Goal: Task Accomplishment & Management: Use online tool/utility

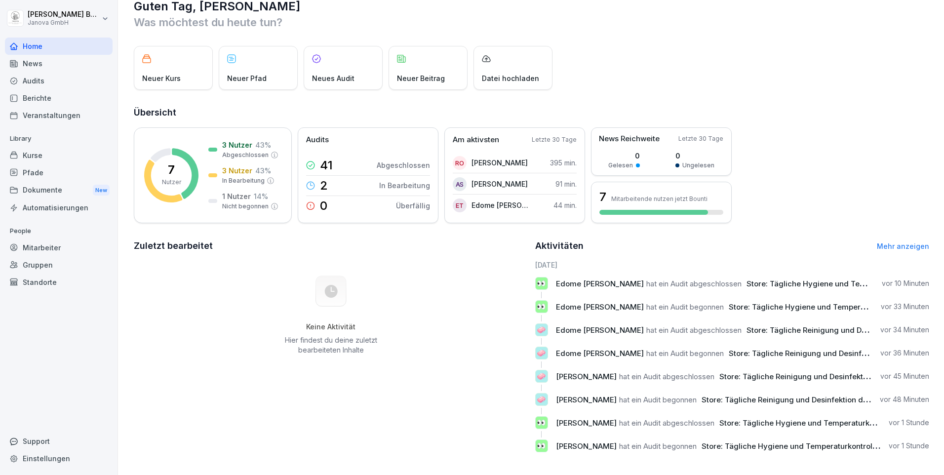
scroll to position [30, 0]
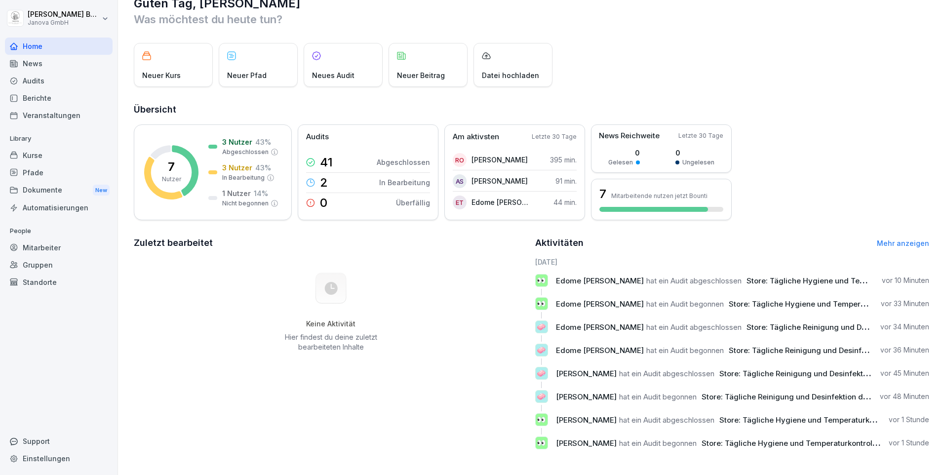
click at [35, 84] on div "Audits" at bounding box center [59, 80] width 108 height 17
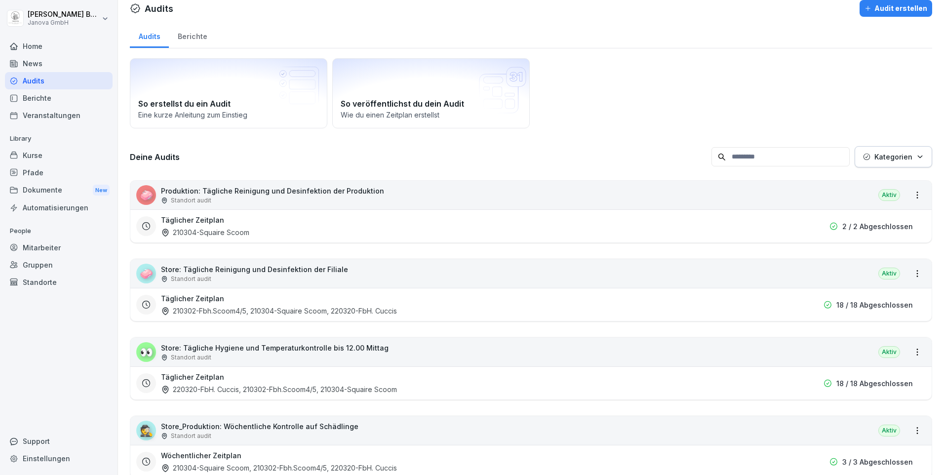
click at [369, 312] on div "210302-Fbh.Scoom4/5, 210304-Squaire Scoom, 220320-FbH. Cuccis" at bounding box center [279, 310] width 236 height 10
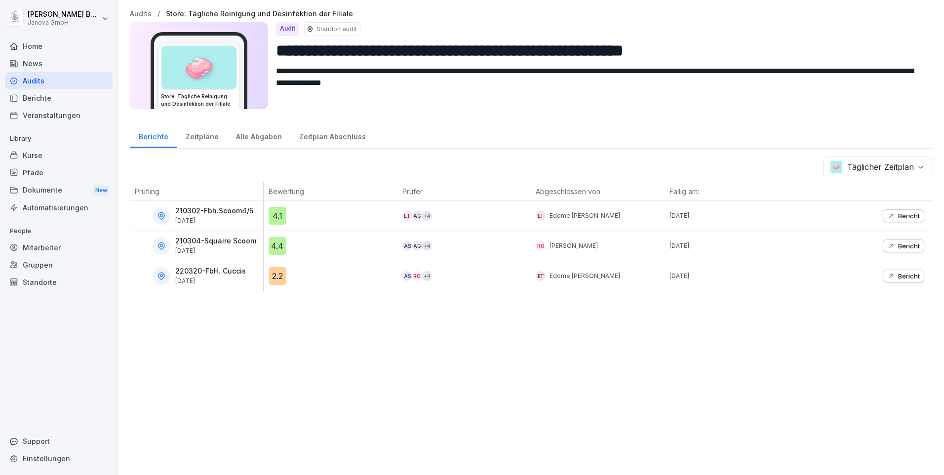
click at [204, 245] on p "210304-Squaire Scoom" at bounding box center [215, 241] width 81 height 8
click at [39, 82] on div "Audits" at bounding box center [59, 80] width 108 height 17
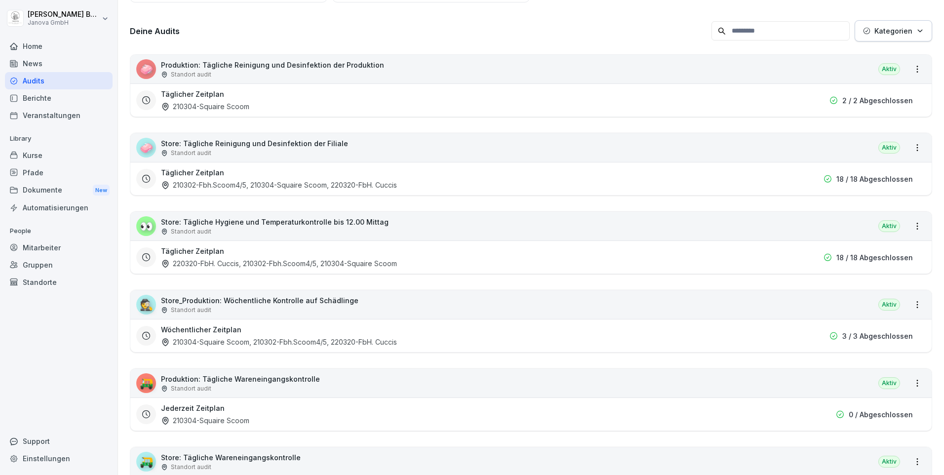
scroll to position [53, 0]
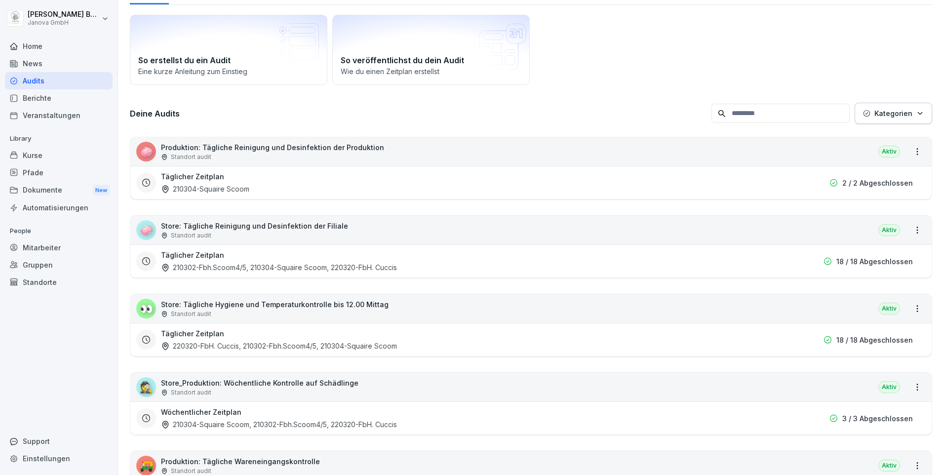
click at [240, 267] on div "210302-Fbh.Scoom4/5, 210304-Squaire Scoom, 220320-FbH. Cuccis" at bounding box center [279, 267] width 236 height 10
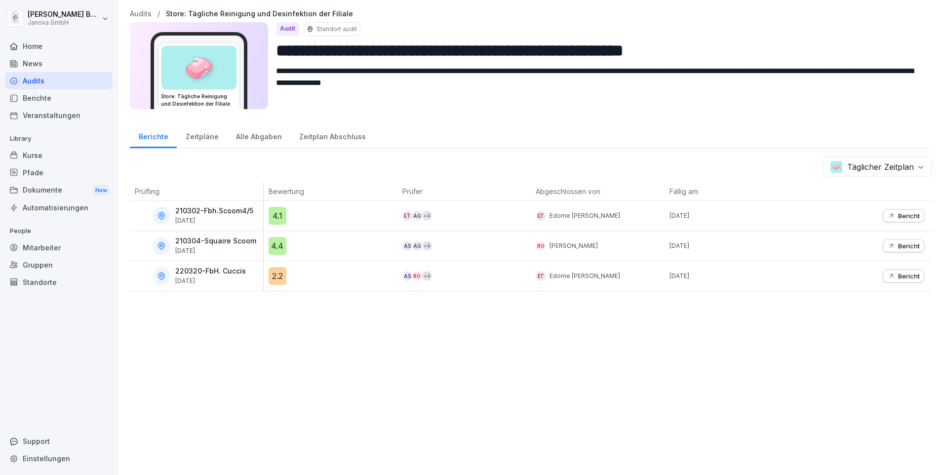
click at [898, 215] on p "Bericht" at bounding box center [909, 216] width 22 height 8
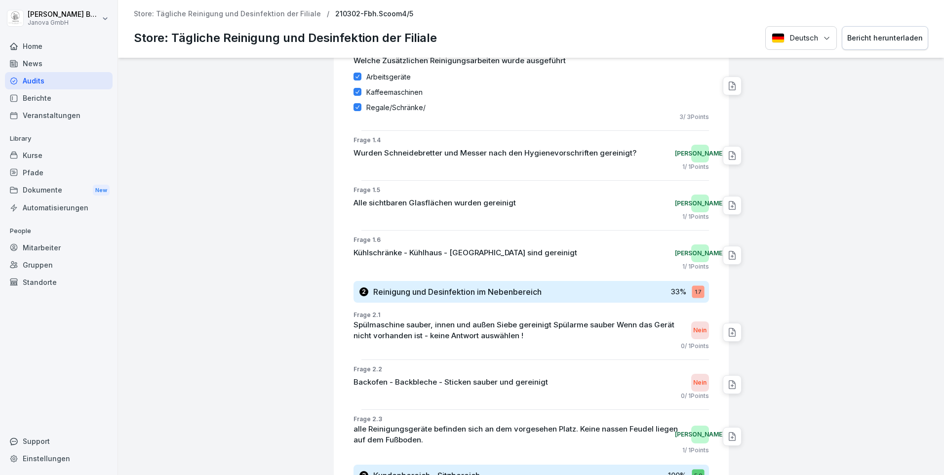
scroll to position [444, 0]
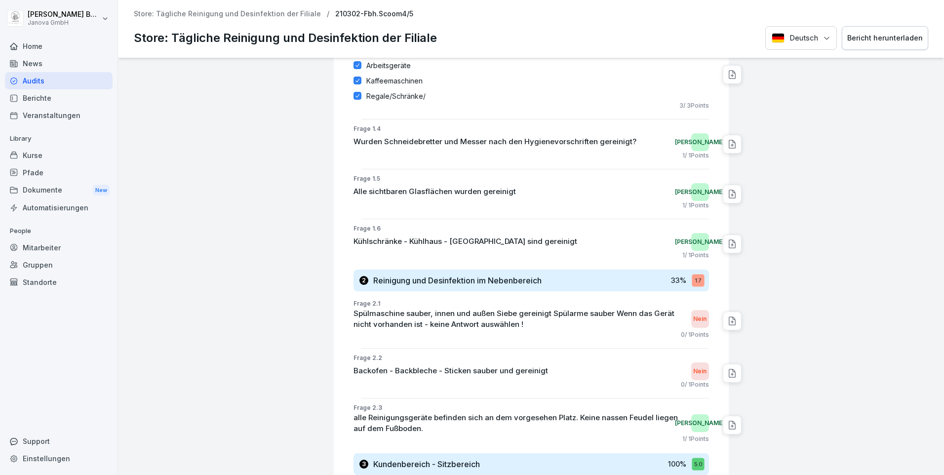
click at [730, 147] on div at bounding box center [732, 144] width 19 height 19
click at [796, 116] on div at bounding box center [836, 84] width 207 height 940
click at [727, 193] on icon at bounding box center [732, 194] width 10 height 10
type textarea "**********"
click at [847, 214] on div at bounding box center [853, 218] width 12 height 12
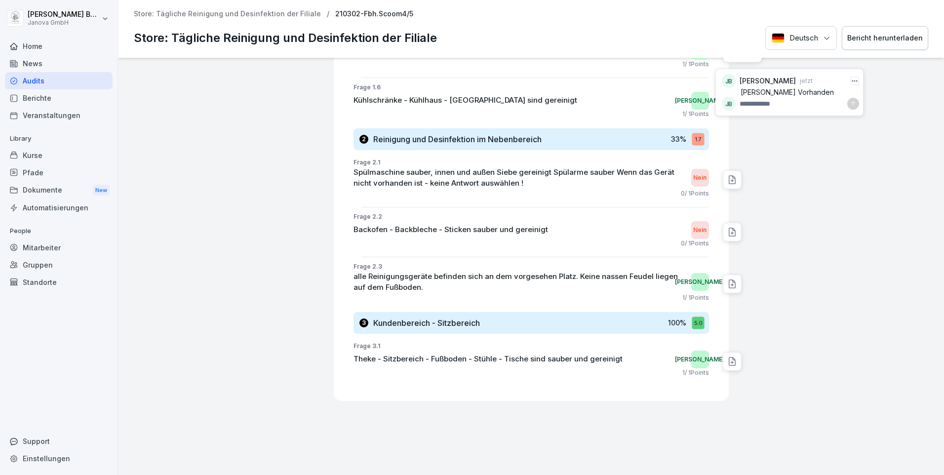
scroll to position [592, 0]
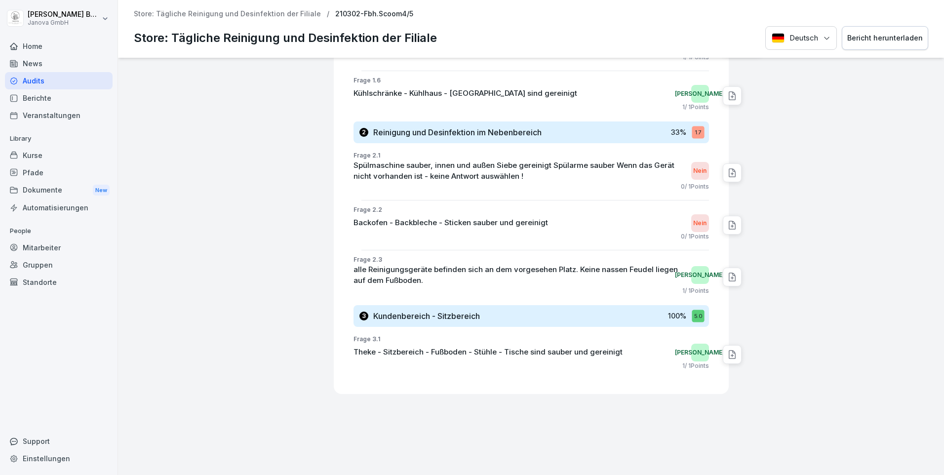
click at [727, 170] on icon at bounding box center [732, 173] width 10 height 10
type textarea "**********"
click at [850, 197] on icon at bounding box center [853, 196] width 6 height 6
click at [727, 228] on icon at bounding box center [732, 225] width 10 height 10
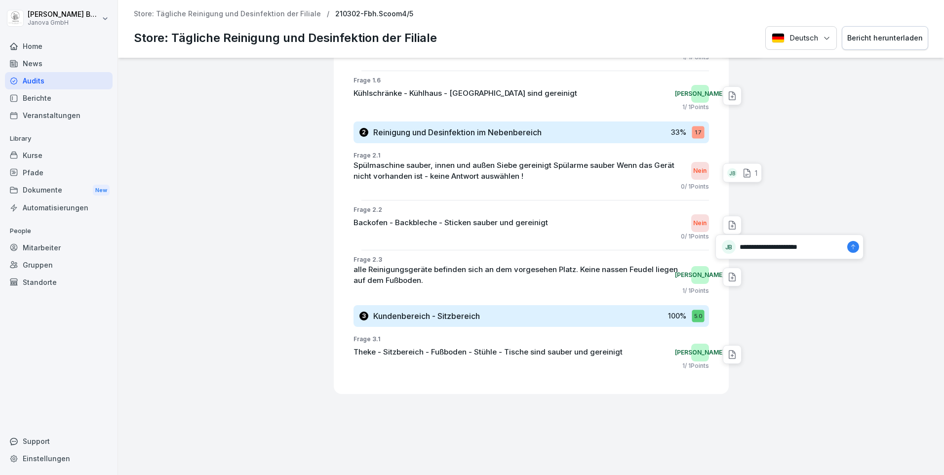
type textarea "**********"
click at [848, 245] on div at bounding box center [853, 247] width 12 height 12
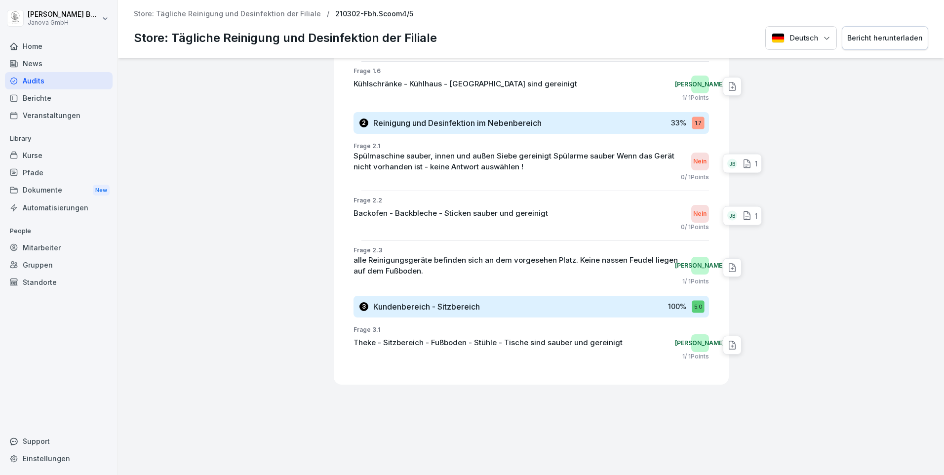
click at [727, 340] on icon at bounding box center [732, 345] width 10 height 10
type textarea "**********"
click at [850, 352] on icon at bounding box center [853, 352] width 6 height 6
click at [692, 334] on div "[PERSON_NAME]" at bounding box center [700, 343] width 18 height 18
click at [412, 337] on p "Theke - Sitzbereich - Fußboden - Stühle - Tische sind sauber und gereinigt" at bounding box center [487, 342] width 269 height 11
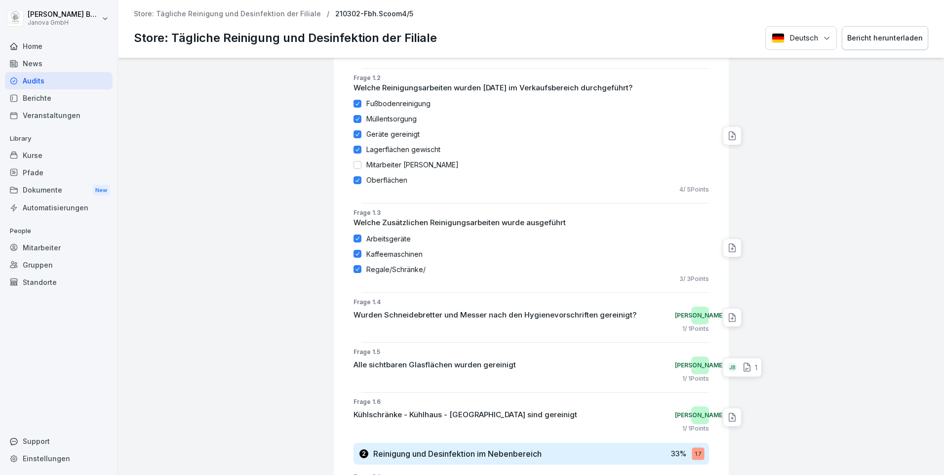
scroll to position [123, 0]
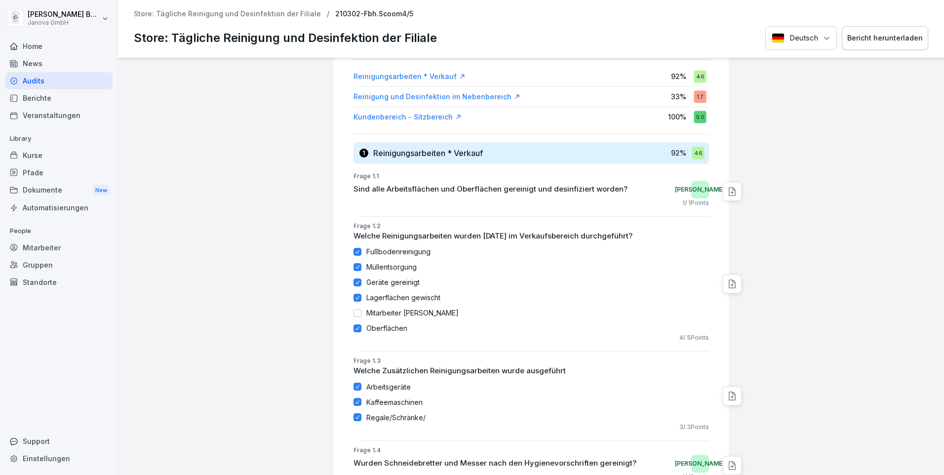
click at [45, 78] on div "Audits" at bounding box center [59, 80] width 108 height 17
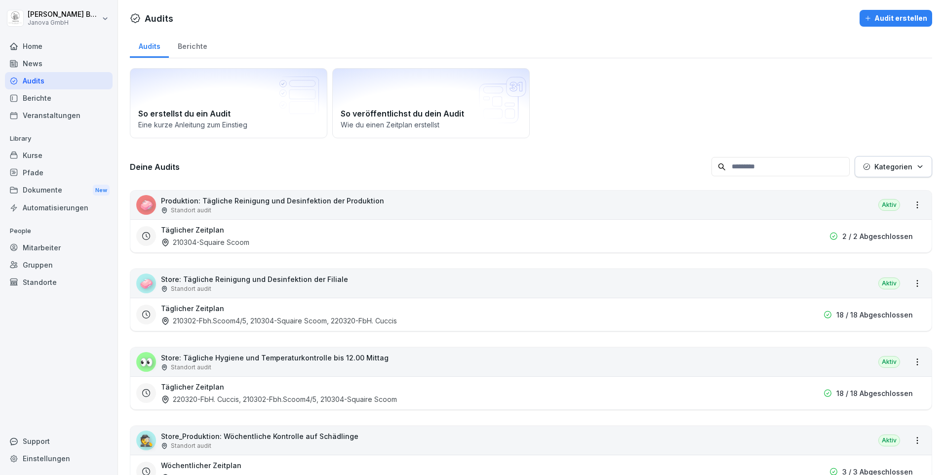
click at [235, 239] on div "210304-Squaire Scoom" at bounding box center [205, 242] width 88 height 10
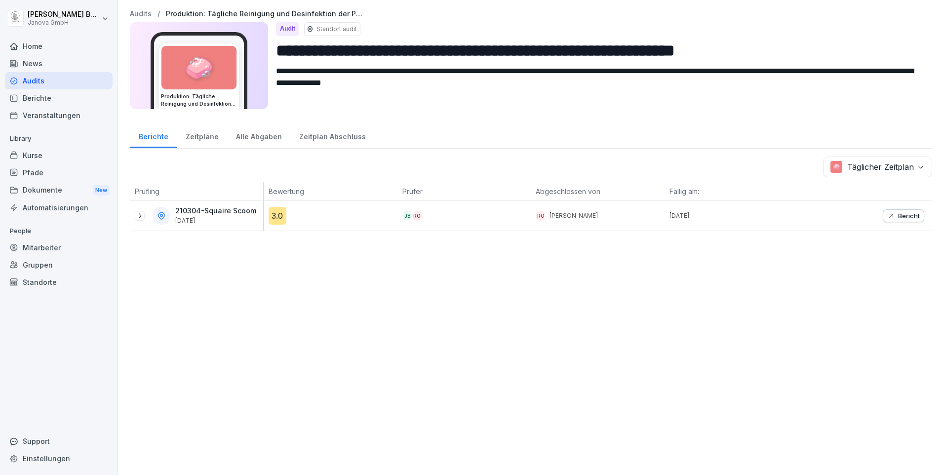
click at [898, 215] on p "Bericht" at bounding box center [909, 216] width 22 height 8
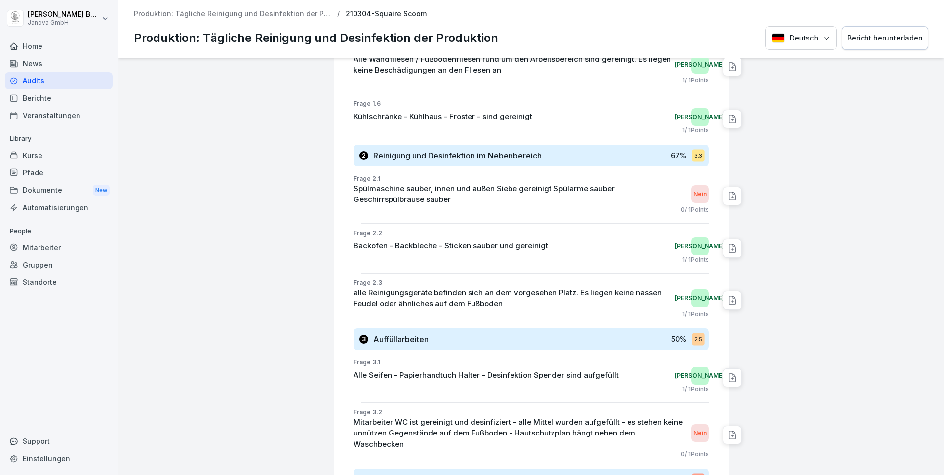
scroll to position [642, 0]
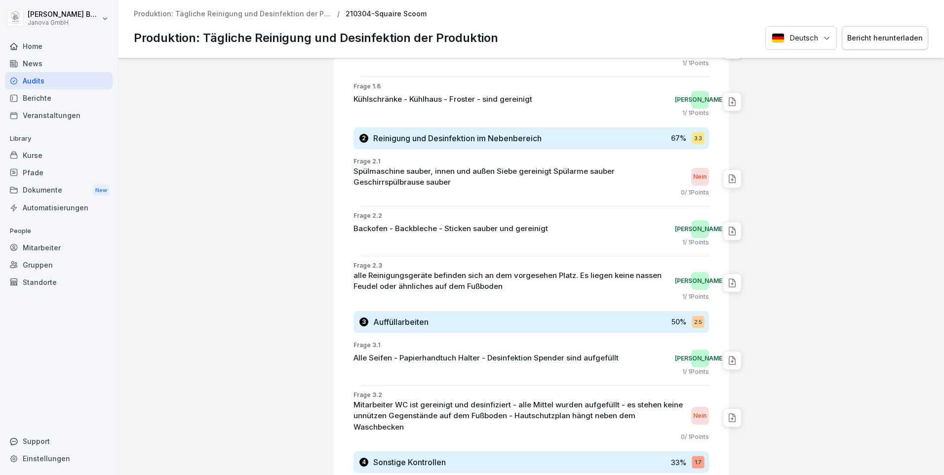
click at [729, 180] on icon at bounding box center [732, 179] width 10 height 10
type textarea "*"
type textarea "**********"
click at [850, 201] on icon at bounding box center [853, 200] width 6 height 6
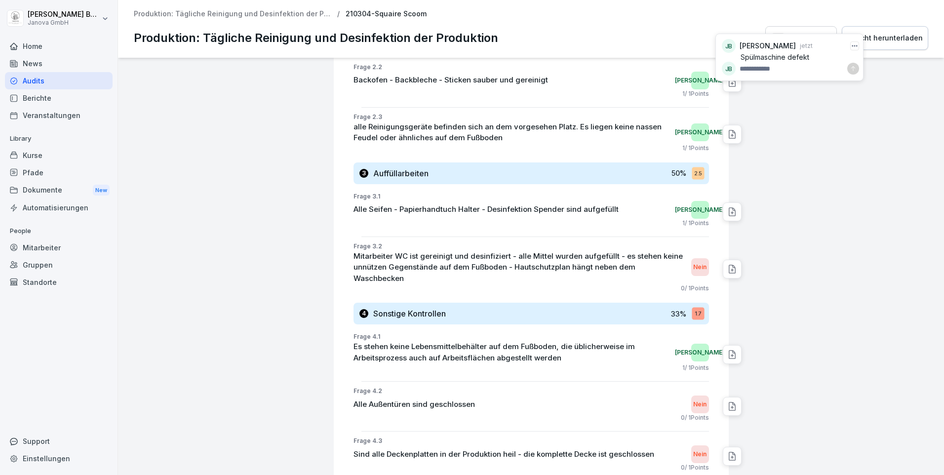
scroll to position [839, 0]
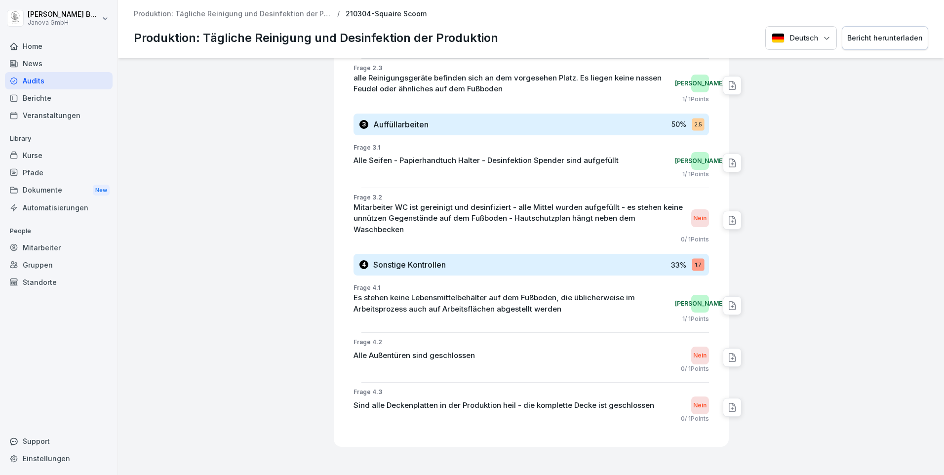
click at [727, 215] on icon at bounding box center [732, 220] width 10 height 10
type textarea "**********"
click at [849, 239] on div at bounding box center [853, 236] width 12 height 12
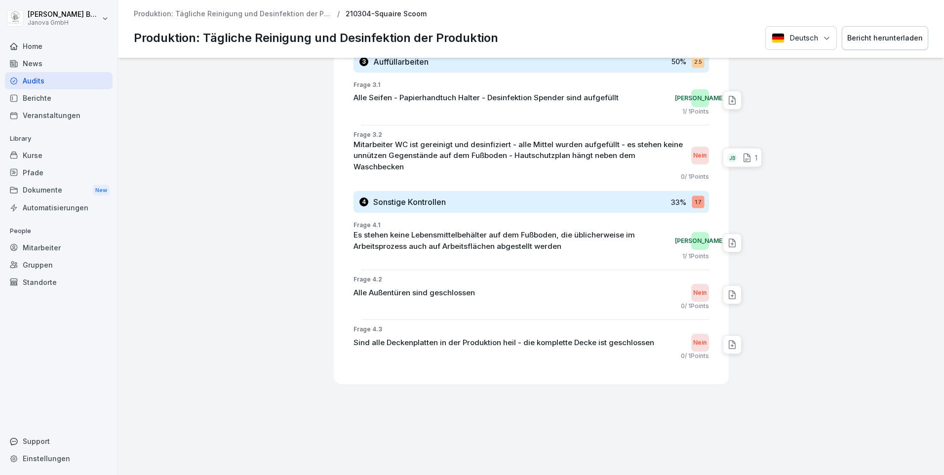
click at [727, 290] on icon at bounding box center [732, 295] width 10 height 10
type textarea "**********"
click at [850, 307] on div at bounding box center [853, 309] width 12 height 12
click at [696, 388] on div "210304-Squaire Scoom Produktion: Tägliche Reinigung und Desinfektion der Produk…" at bounding box center [531, 266] width 826 height 417
click at [727, 340] on icon at bounding box center [732, 345] width 10 height 10
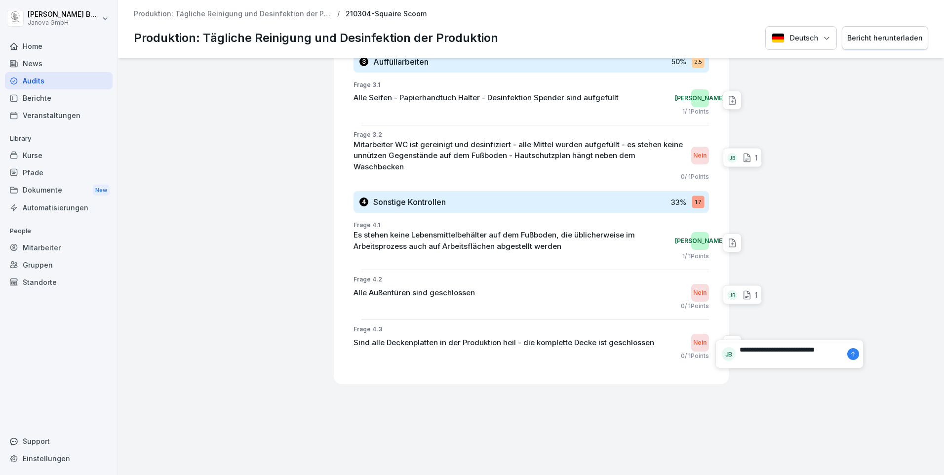
type textarea "**********"
click at [850, 354] on icon at bounding box center [853, 354] width 6 height 6
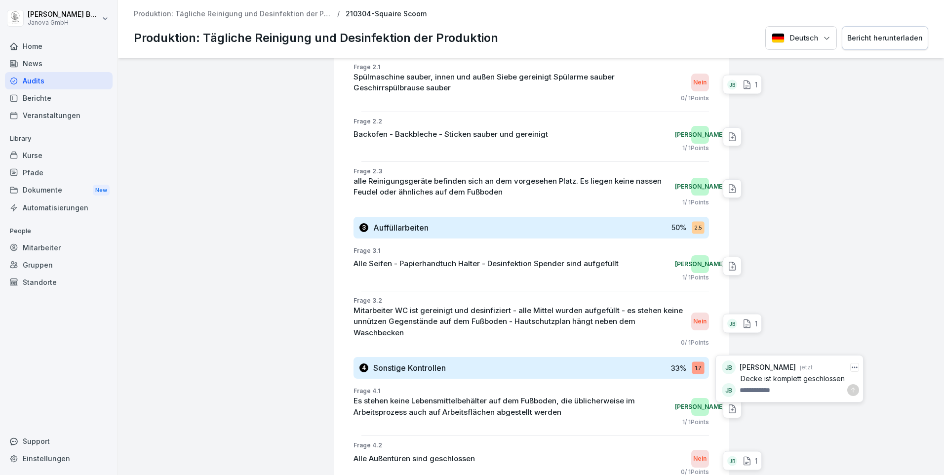
scroll to position [708, 0]
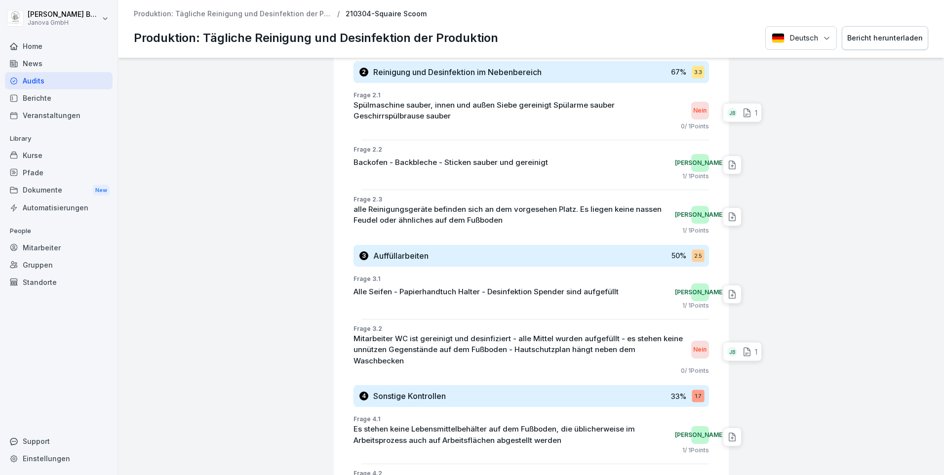
click at [43, 82] on div "Audits" at bounding box center [59, 80] width 108 height 17
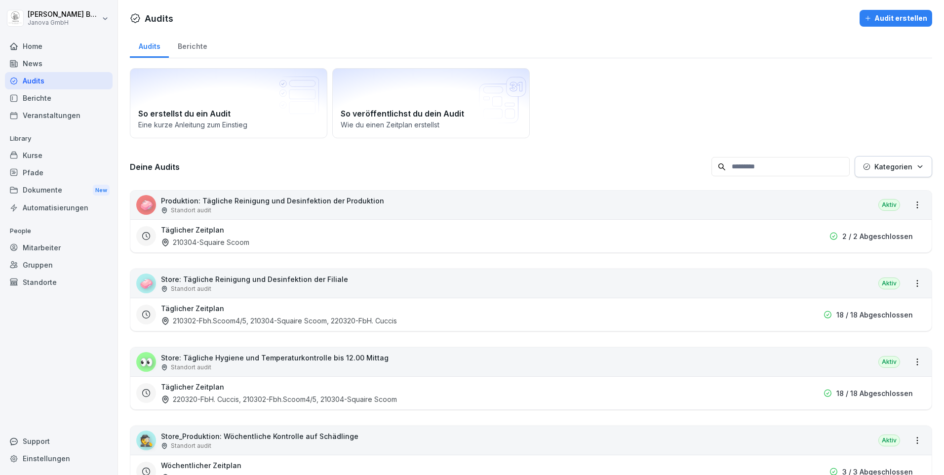
scroll to position [99, 0]
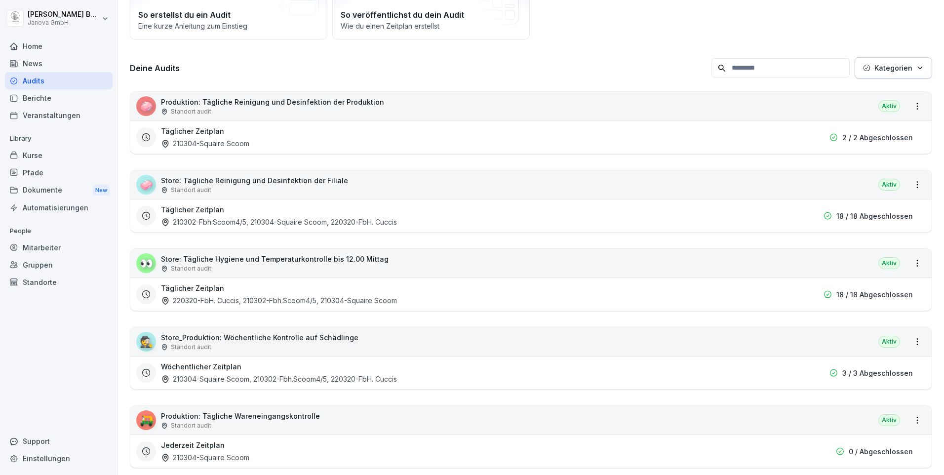
click at [247, 144] on div "210304-Squaire Scoom" at bounding box center [205, 143] width 88 height 10
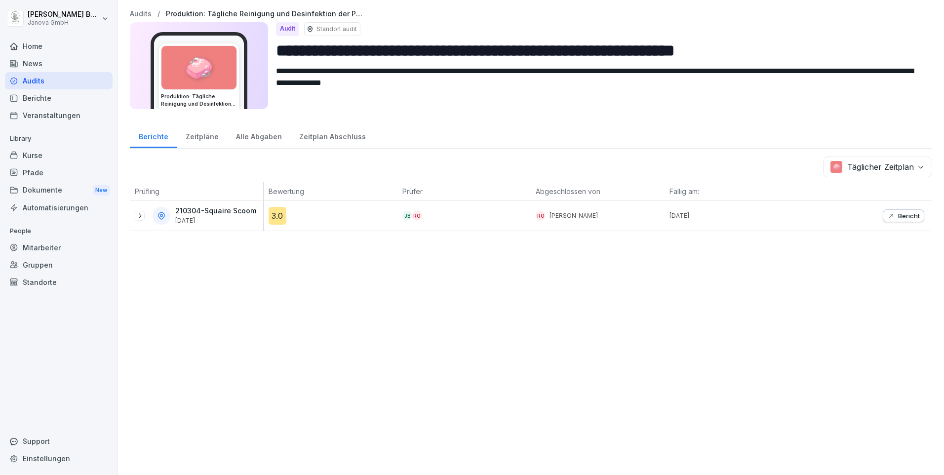
click at [53, 82] on div "Audits" at bounding box center [59, 80] width 108 height 17
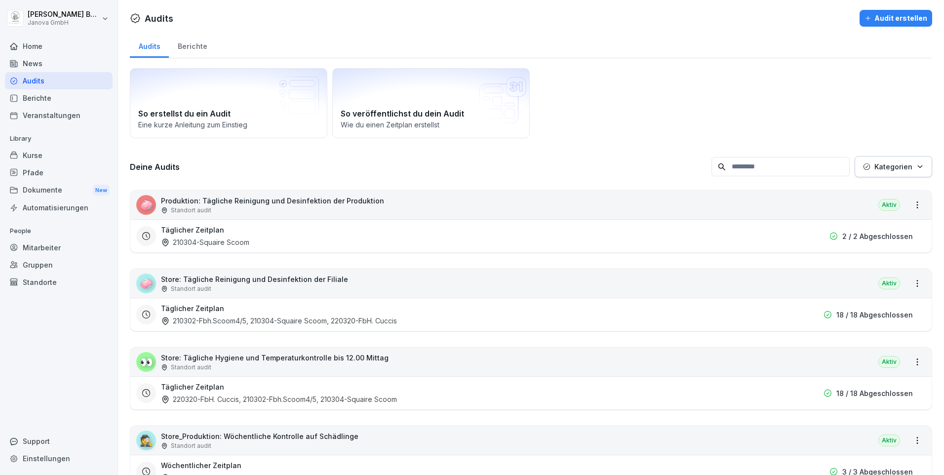
click at [209, 319] on div "210302-Fbh.Scoom4/5, 210304-Squaire Scoom, 220320-FbH. Cuccis" at bounding box center [279, 320] width 236 height 10
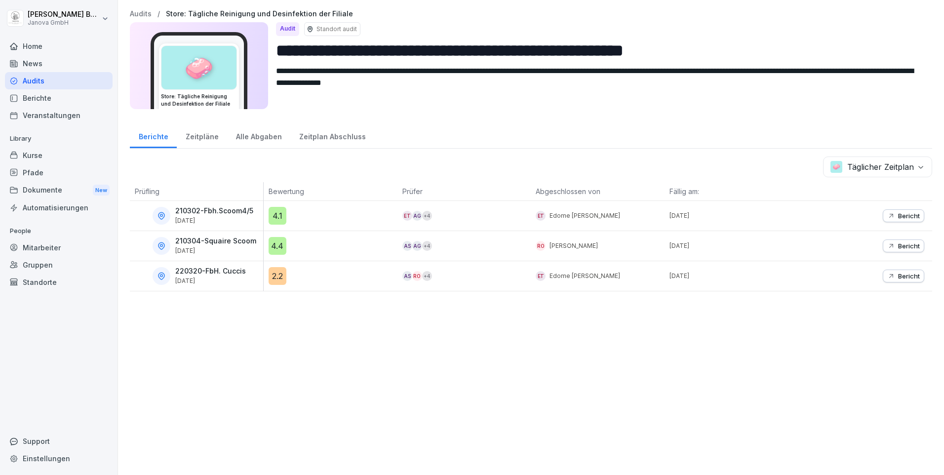
click at [51, 84] on div "Audits" at bounding box center [59, 80] width 108 height 17
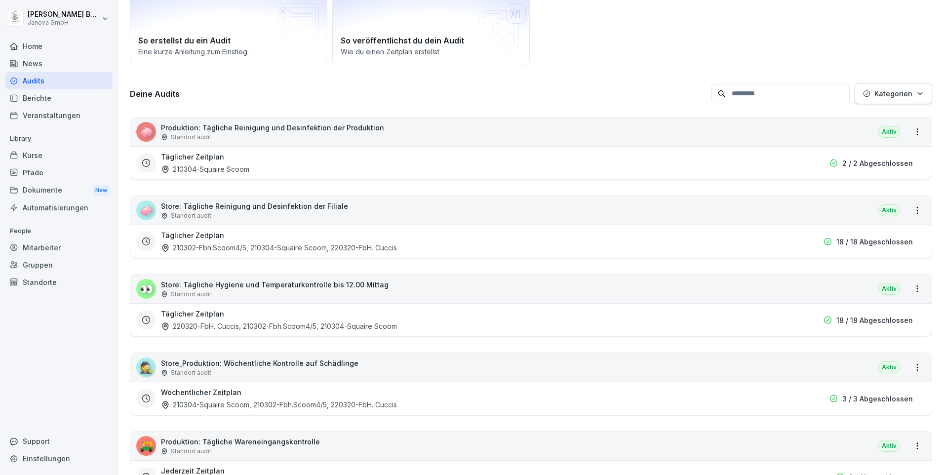
scroll to position [99, 0]
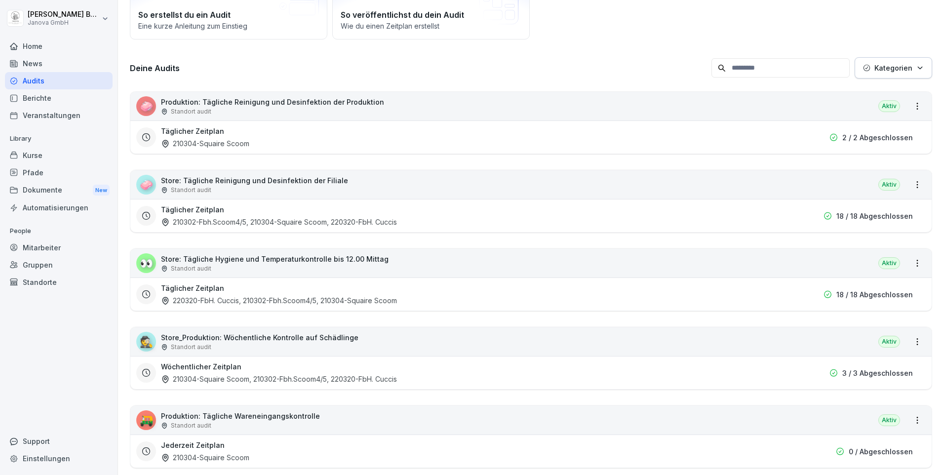
click at [244, 297] on div "220320-FbH. Cuccis, 210302-Fbh.Scoom4/5, 210304-Squaire Scoom" at bounding box center [279, 300] width 236 height 10
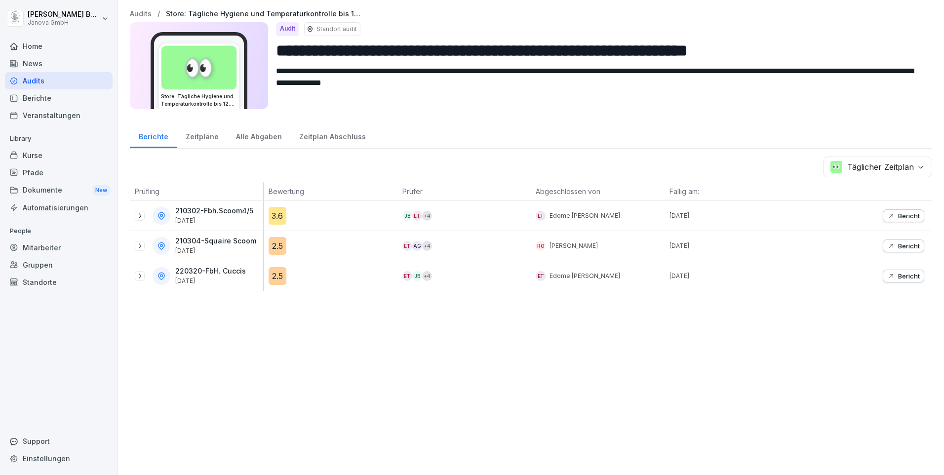
click at [51, 84] on div "Audits" at bounding box center [59, 80] width 108 height 17
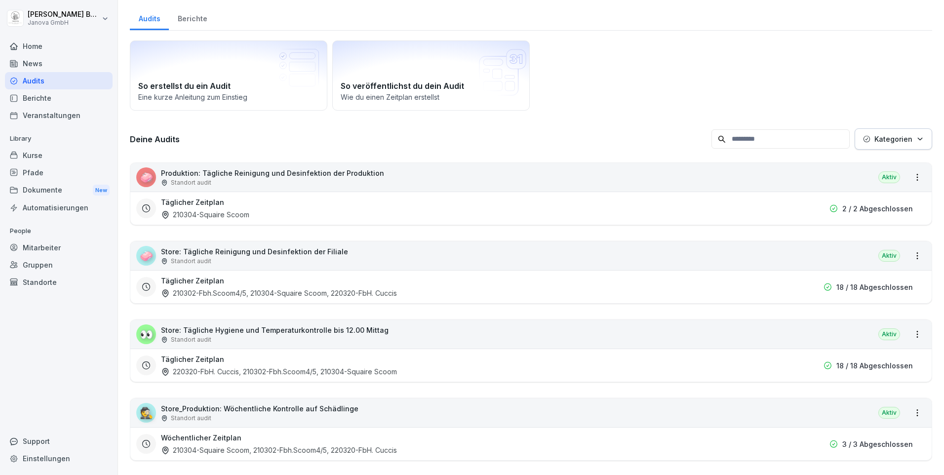
scroll to position [99, 0]
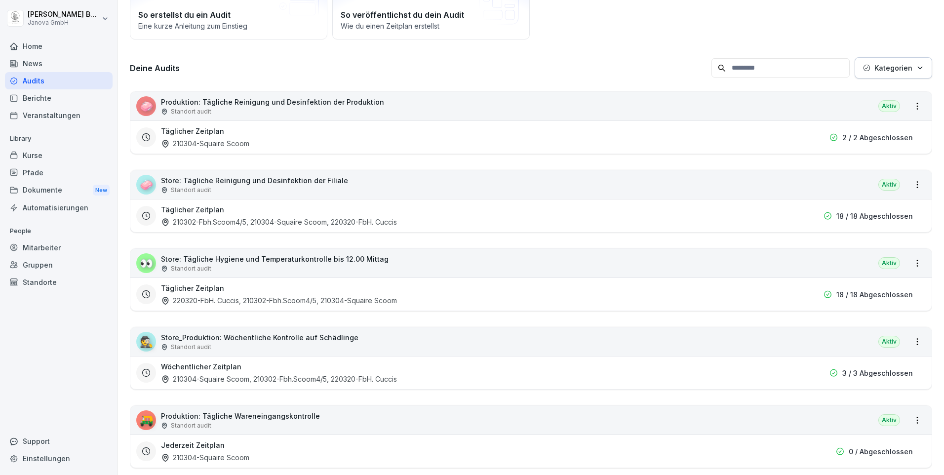
click at [240, 299] on div "220320-FbH. Cuccis, 210302-Fbh.Scoom4/5, 210304-Squaire Scoom" at bounding box center [279, 300] width 236 height 10
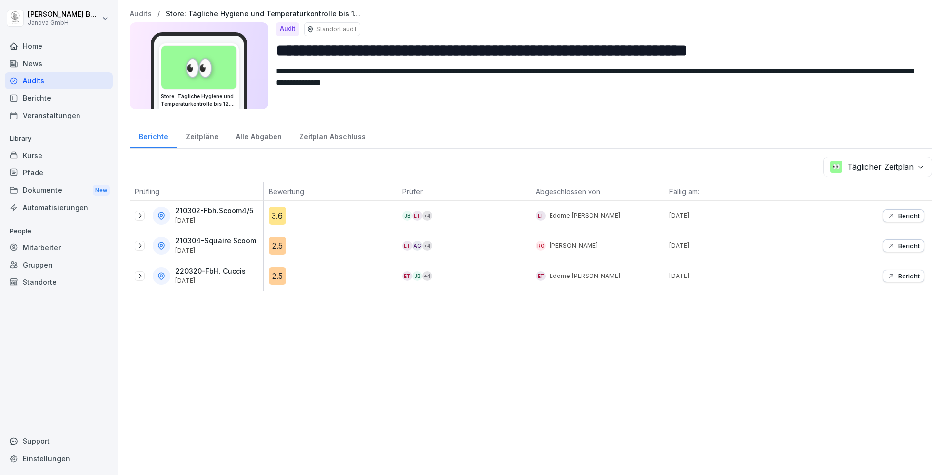
click at [40, 79] on div "Audits" at bounding box center [59, 80] width 108 height 17
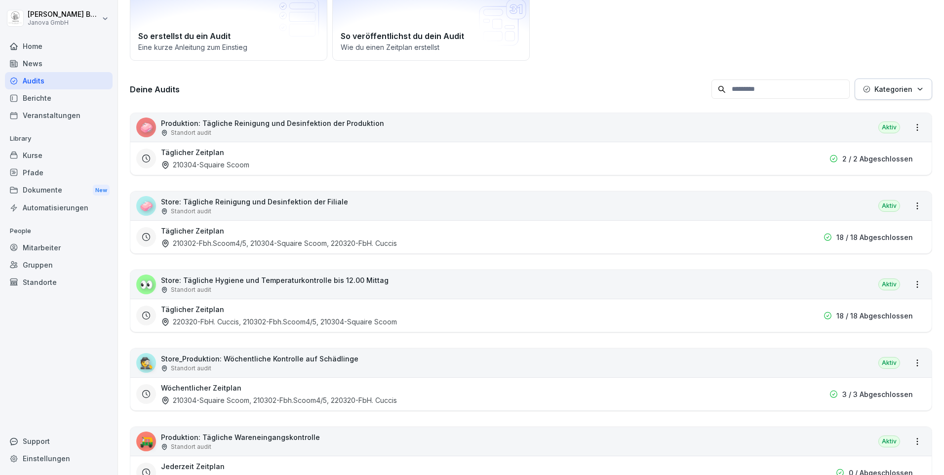
scroll to position [201, 0]
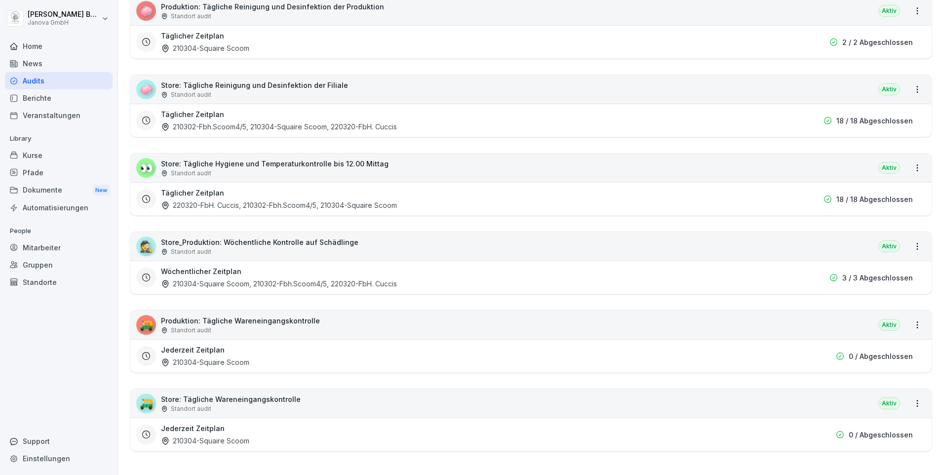
click at [224, 200] on div "220320-FbH. Cuccis, 210302-Fbh.Scoom4/5, 210304-Squaire Scoom" at bounding box center [279, 205] width 236 height 10
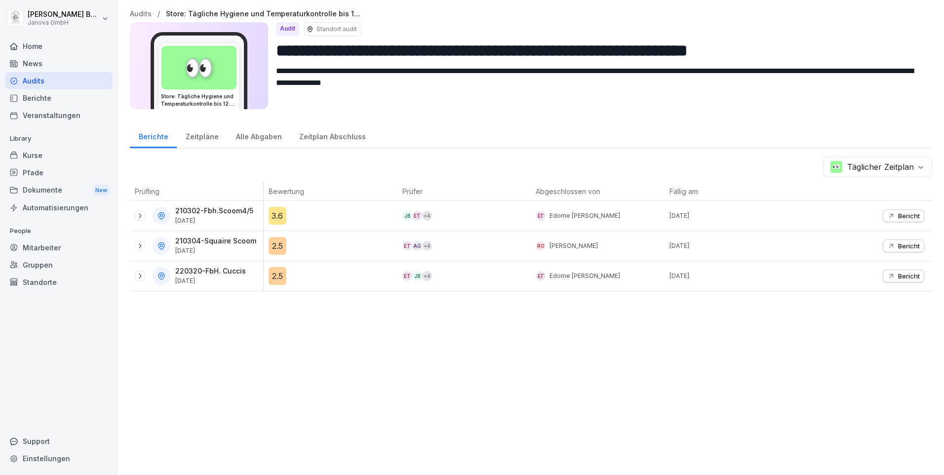
click at [889, 215] on div "Bericht" at bounding box center [903, 216] width 33 height 8
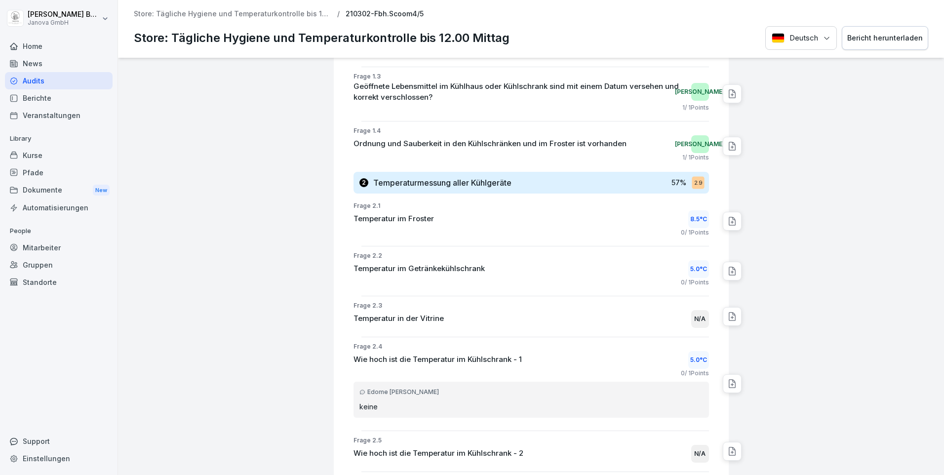
scroll to position [345, 0]
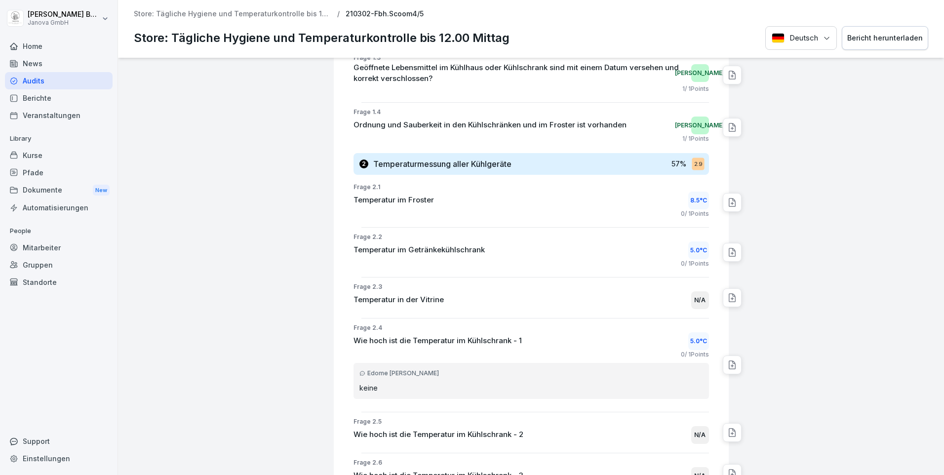
click at [723, 204] on div at bounding box center [732, 202] width 19 height 19
type textarea "**********"
click at [850, 220] on icon at bounding box center [853, 220] width 6 height 6
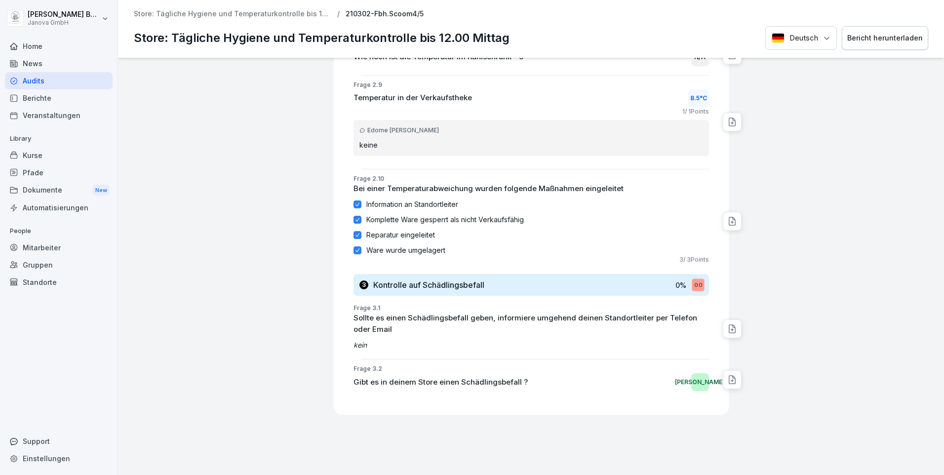
scroll to position [838, 0]
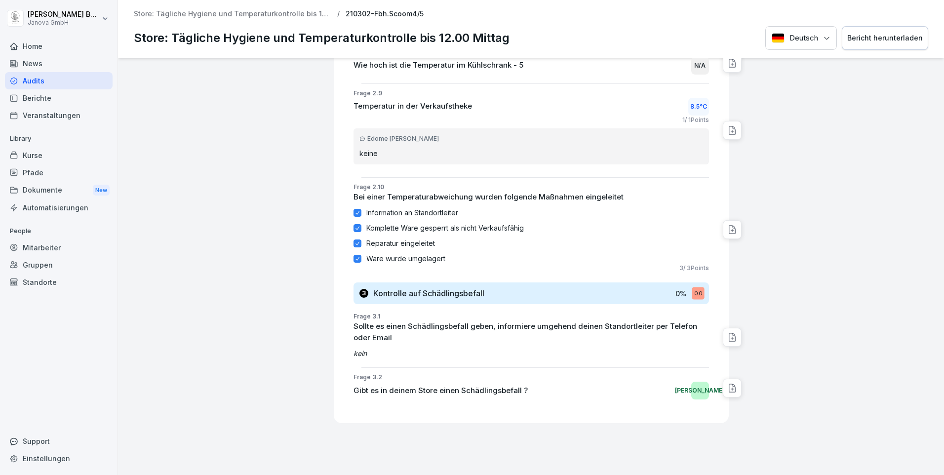
click at [727, 228] on icon at bounding box center [732, 230] width 10 height 10
type textarea "**********"
click at [850, 246] on icon at bounding box center [853, 249] width 6 height 6
click at [727, 386] on icon at bounding box center [732, 388] width 10 height 10
type textarea "**********"
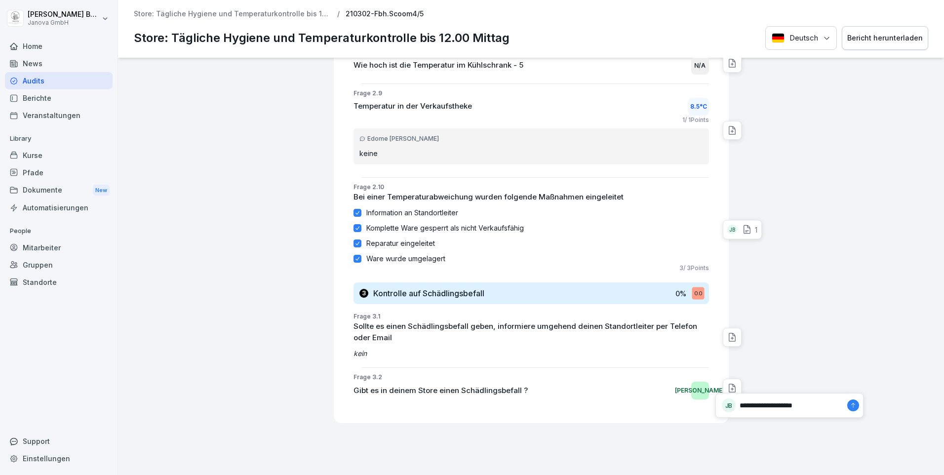
click at [850, 408] on icon at bounding box center [853, 405] width 6 height 6
click at [43, 82] on div "Audits" at bounding box center [59, 80] width 108 height 17
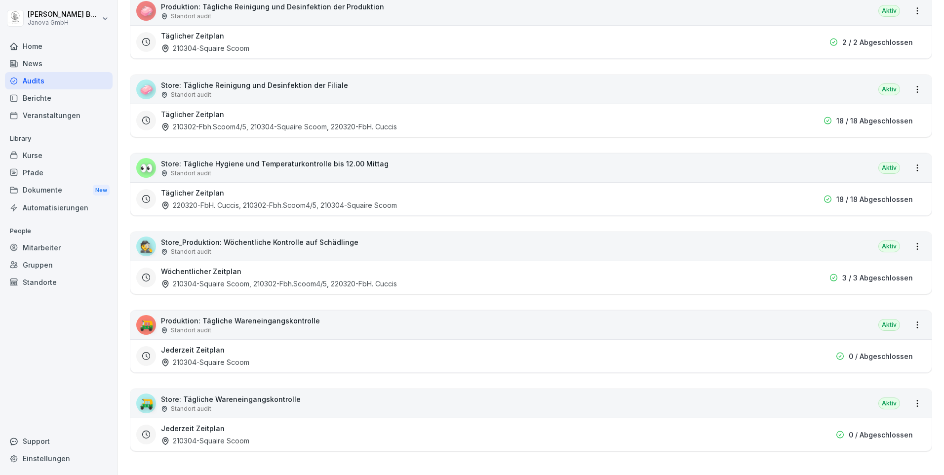
scroll to position [201, 0]
click at [268, 315] on p "Produktion: Tägliche Wareneingangskontrolle" at bounding box center [240, 320] width 159 height 10
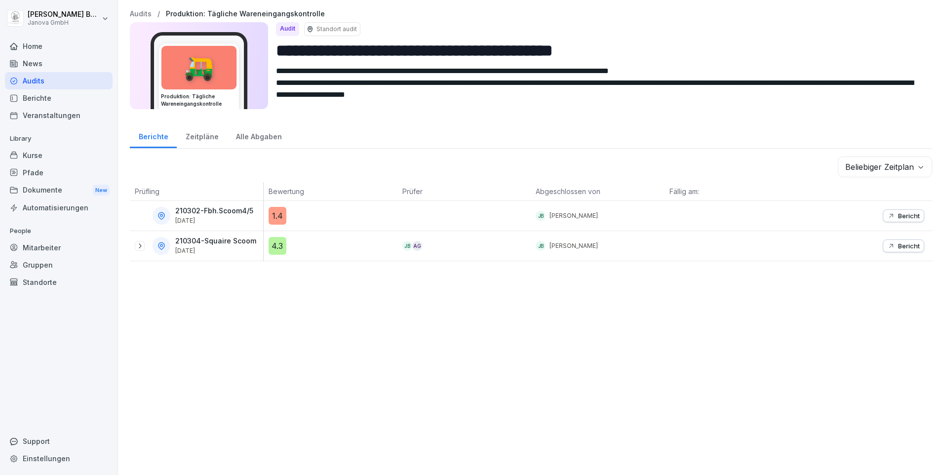
click at [900, 244] on p "Bericht" at bounding box center [909, 246] width 22 height 8
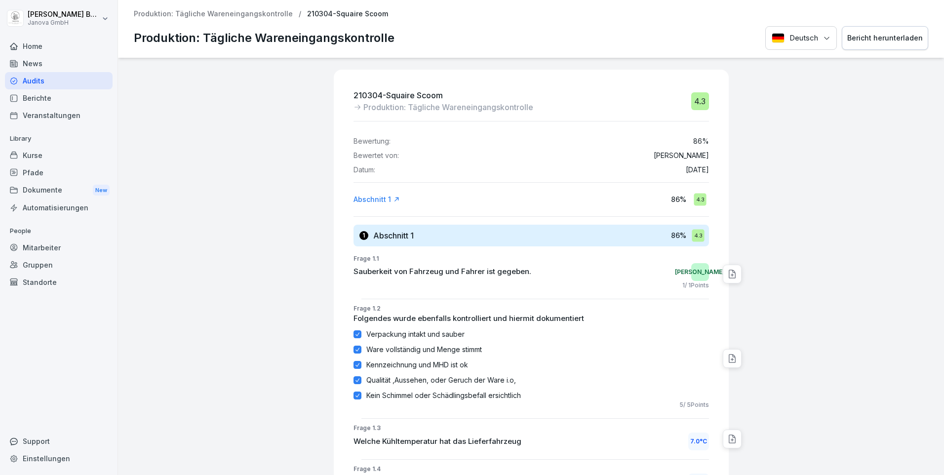
click at [36, 46] on div "Home" at bounding box center [59, 46] width 108 height 17
